Goal: Task Accomplishment & Management: Use online tool/utility

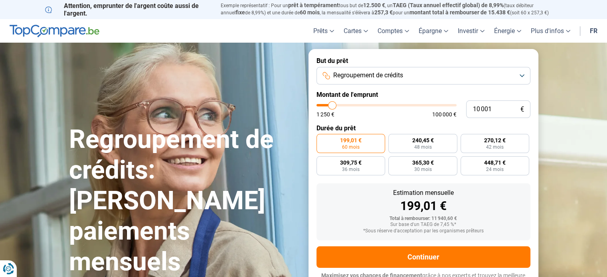
click at [427, 75] on button "Regroupement de crédits" at bounding box center [424, 76] width 214 height 18
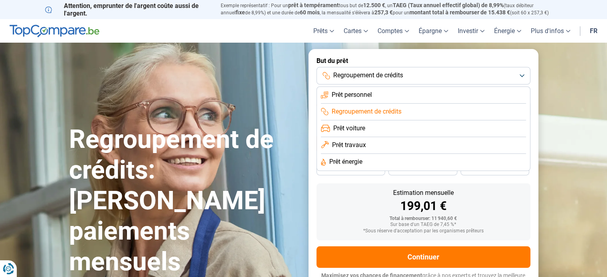
click at [411, 112] on li "Regroupement de crédits" at bounding box center [423, 112] width 205 height 17
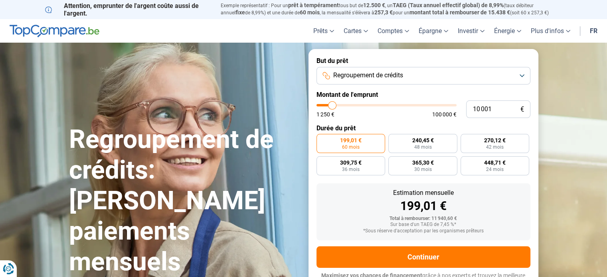
type input "12 500"
type input "12500"
type input "13 750"
type input "13750"
type input "17 250"
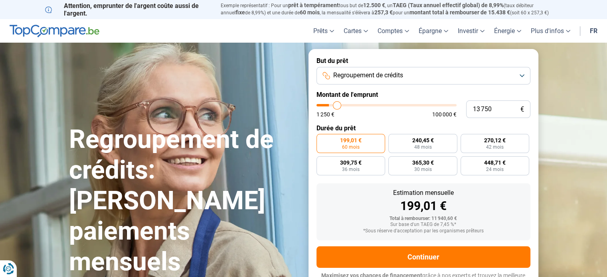
type input "17250"
type input "25 250"
type input "25250"
type input "31 500"
type input "31500"
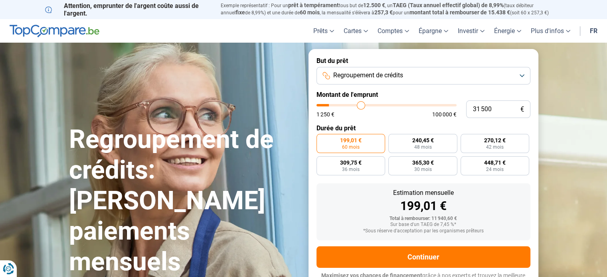
type input "38 000"
type input "38000"
type input "44 750"
type input "44750"
type input "51 500"
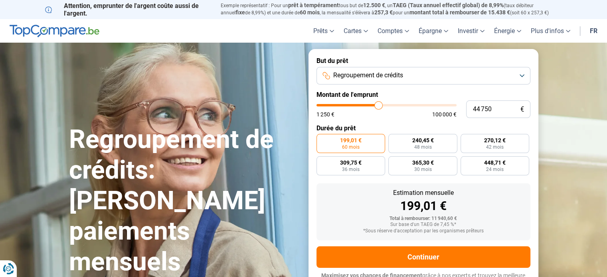
type input "51500"
type input "57 500"
type input "57500"
type input "63 000"
type input "63000"
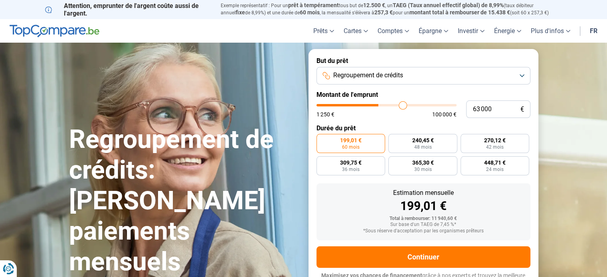
type input "68 000"
type input "68000"
type input "71 000"
type input "71000"
type input "74 250"
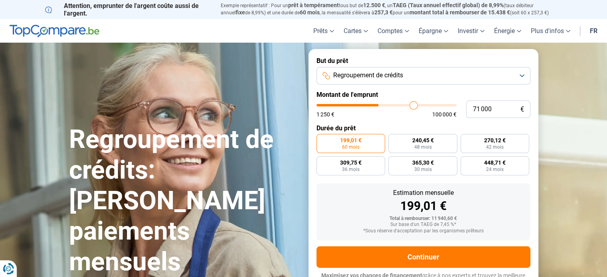
type input "74250"
type input "77 000"
type input "77000"
type input "79 250"
type input "79250"
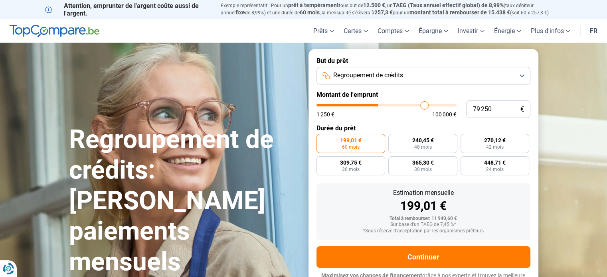
type input "81 250"
type input "81250"
type input "83 000"
type input "83000"
type input "84 250"
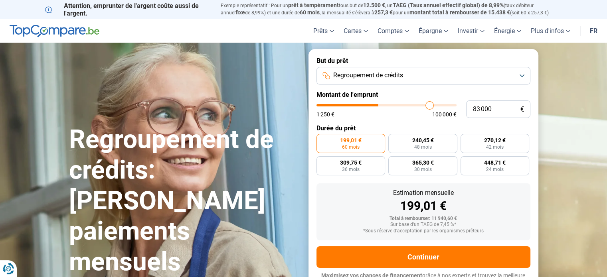
type input "84250"
type input "87 000"
type input "87000"
type input "89 000"
type input "89000"
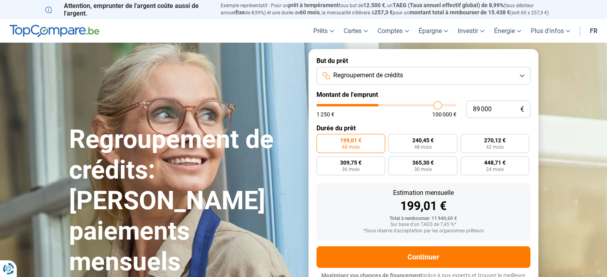
type input "91 500"
type input "91500"
type input "94 750"
type input "94750"
type input "97 000"
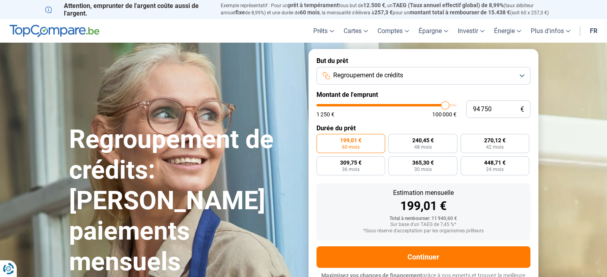
type input "97000"
type input "99 500"
type input "99500"
type input "100 000"
drag, startPoint x: 352, startPoint y: 105, endPoint x: 461, endPoint y: 106, distance: 109.0
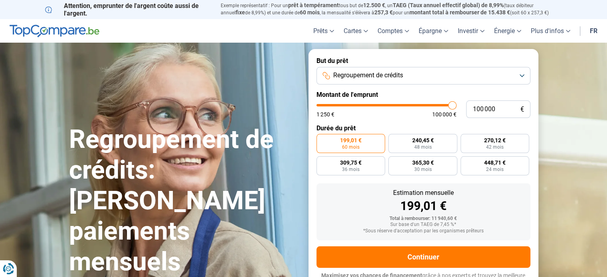
type input "100000"
click at [457, 106] on input "range" at bounding box center [387, 105] width 140 height 2
radio input "false"
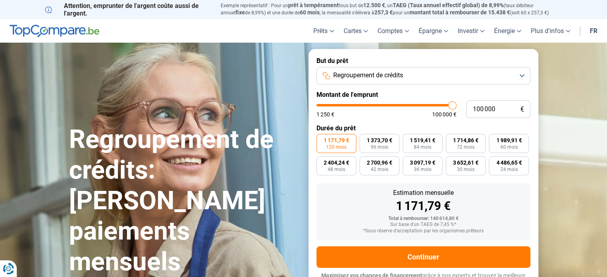
scroll to position [11, 0]
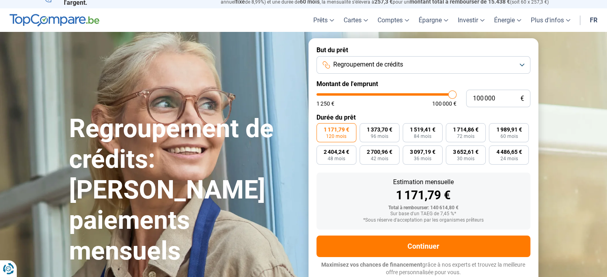
type input "98 000"
type input "98000"
type input "94 500"
type input "94500"
type input "90 000"
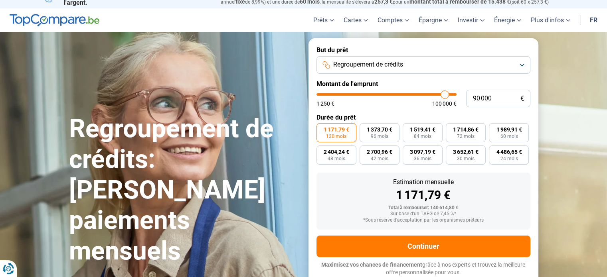
type input "90000"
type input "85 000"
type input "85000"
type input "76 000"
type input "76000"
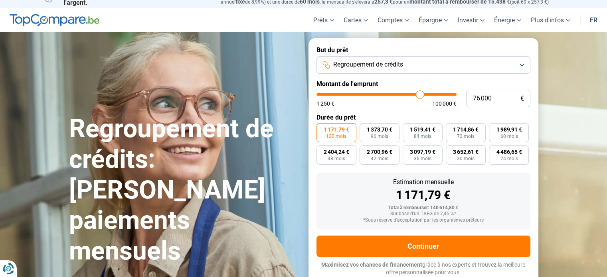
type input "67 500"
type input "67500"
type input "58 250"
type input "58250"
type input "51 750"
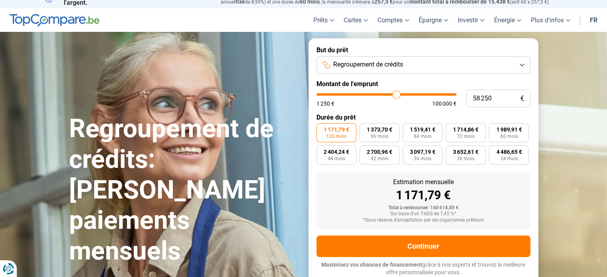
type input "51750"
type input "42 000"
type input "42000"
type input "27 750"
type input "27750"
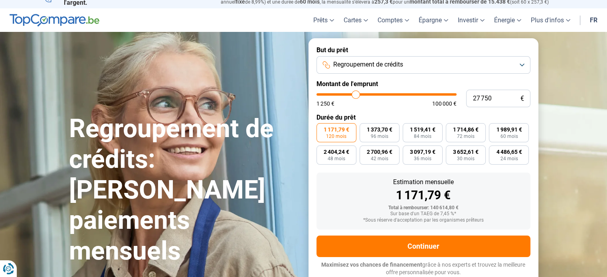
type input "20 250"
type input "20250"
type input "17 250"
type input "17250"
type input "9 500"
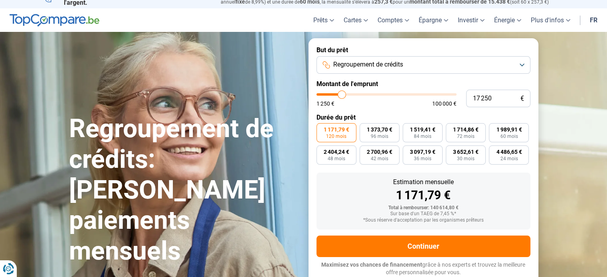
type input "9500"
type input "5 000"
type input "5000"
type input "1 250"
drag, startPoint x: 453, startPoint y: 97, endPoint x: 276, endPoint y: 101, distance: 176.9
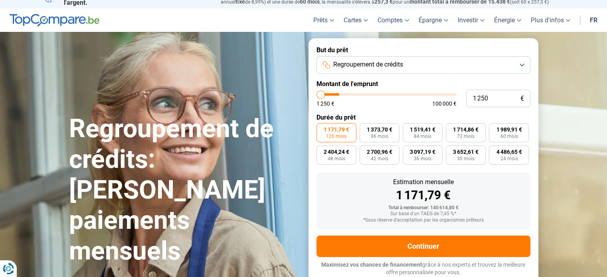
type input "1250"
click at [317, 96] on input "range" at bounding box center [387, 94] width 140 height 2
radio input "true"
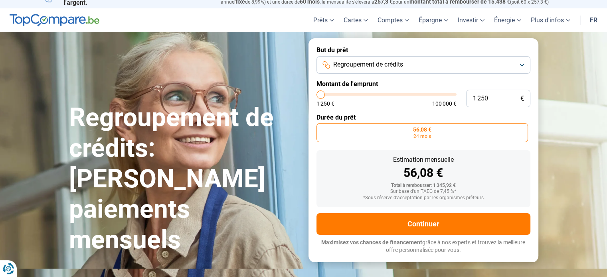
scroll to position [0, 0]
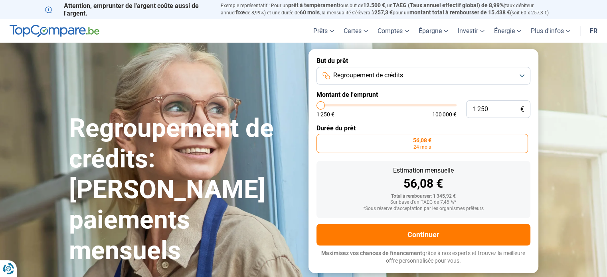
click at [410, 68] on button "Regroupement de crédits" at bounding box center [424, 76] width 214 height 18
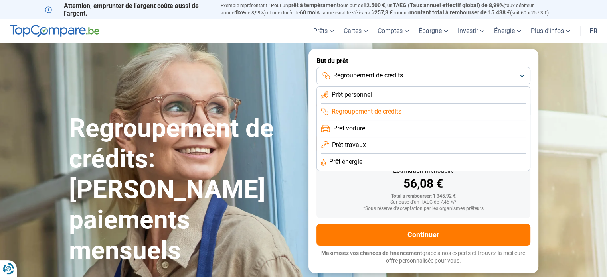
click at [381, 97] on li "Prêt personnel" at bounding box center [423, 95] width 205 height 17
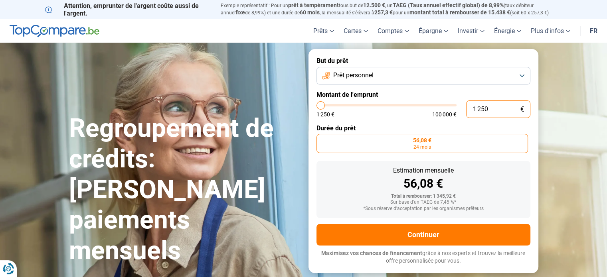
drag, startPoint x: 492, startPoint y: 109, endPoint x: 386, endPoint y: 100, distance: 106.1
click at [386, 100] on form "But du prêt Prêt personnel Montant de l'emprunt 1 250 € 1 250 € 100 000 € Durée…" at bounding box center [424, 161] width 230 height 224
type input "2"
type input "1250"
type input "20"
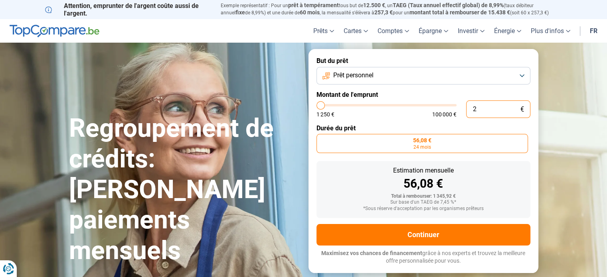
type input "1250"
type input "200"
type input "1250"
type input "2 000"
type input "2000"
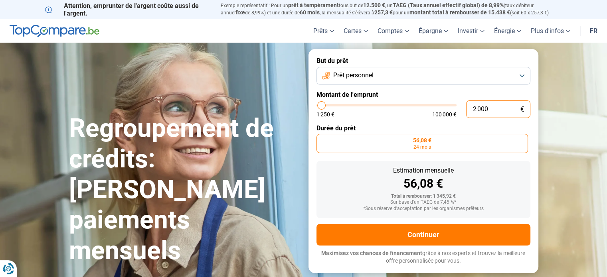
type input "20 000"
type input "20000"
type input "20 000"
radio input "false"
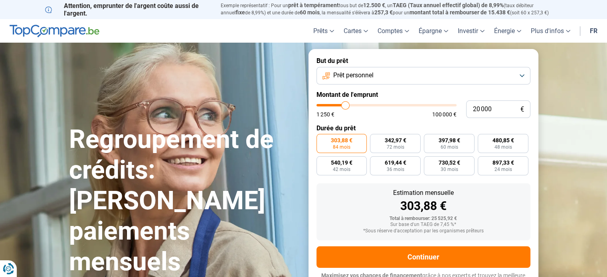
click at [357, 165] on form "But du prêt Prêt personnel Montant de l'emprunt 20 000 € 1 250 € 100 000 € Duré…" at bounding box center [424, 172] width 230 height 246
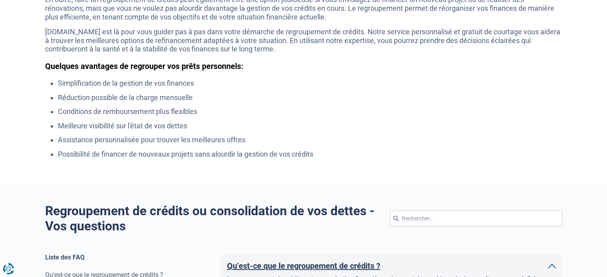
scroll to position [399, 0]
